Goal: Use online tool/utility: Utilize a website feature to perform a specific function

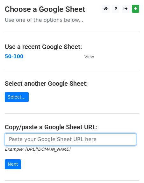
click at [26, 137] on input "url" at bounding box center [71, 139] width 132 height 12
paste input "[URL][DOMAIN_NAME]"
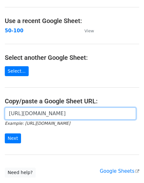
scroll to position [34, 0]
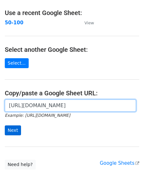
type input "[URL][DOMAIN_NAME]"
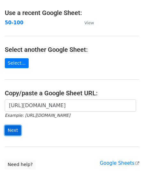
click at [12, 130] on input "Next" at bounding box center [13, 130] width 16 height 10
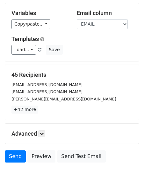
scroll to position [57, 0]
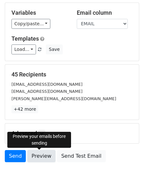
click at [38, 157] on link "Preview" at bounding box center [41, 156] width 28 height 12
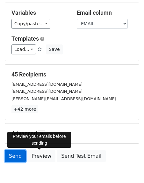
click at [15, 158] on link "Send" at bounding box center [15, 156] width 21 height 12
